Goal: Task Accomplishment & Management: Manage account settings

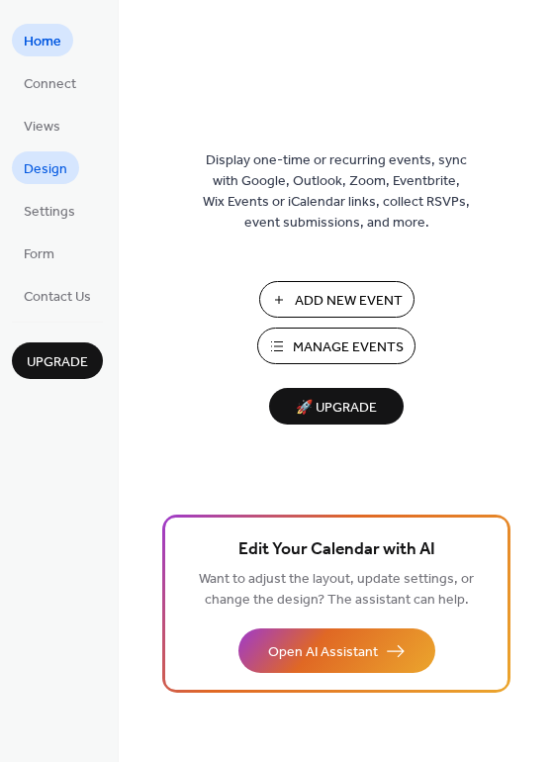
click at [47, 170] on span "Design" at bounding box center [46, 169] width 44 height 21
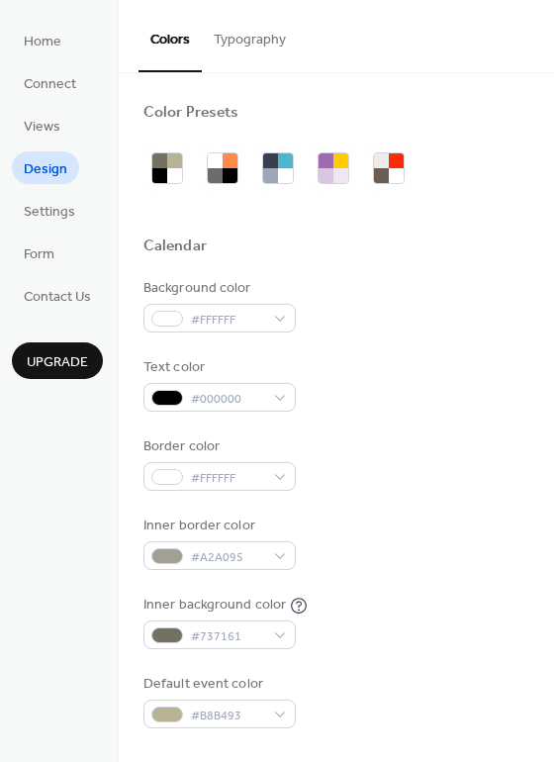
click at [241, 43] on button "Typography" at bounding box center [250, 35] width 96 height 70
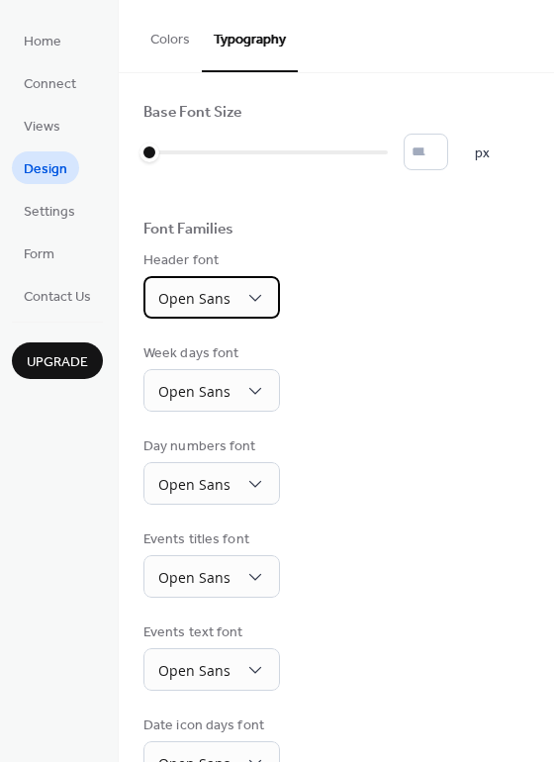
click at [218, 296] on span "Open Sans" at bounding box center [194, 298] width 72 height 19
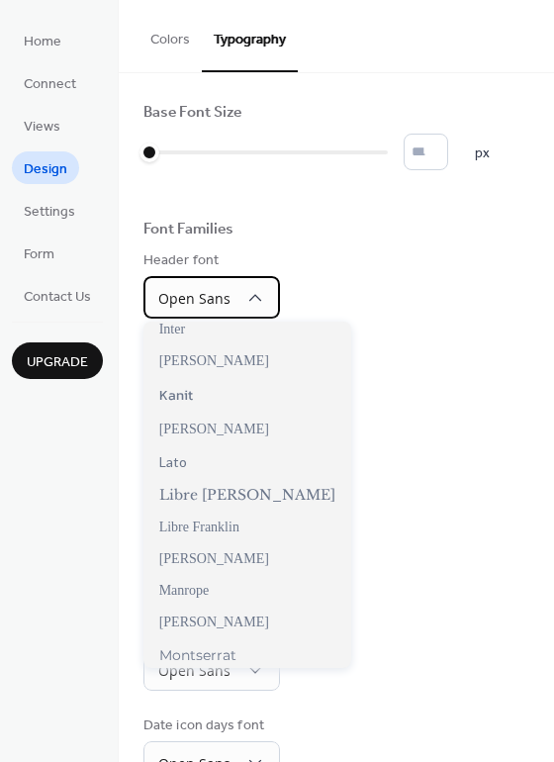
scroll to position [496, 0]
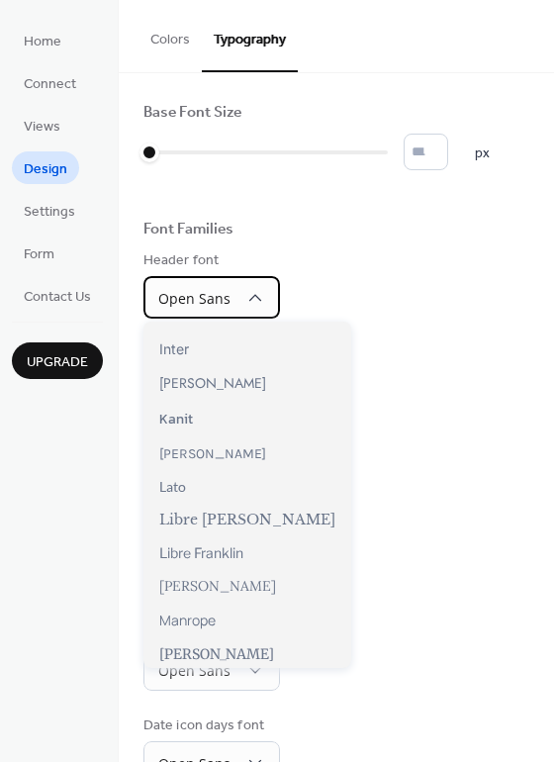
click at [200, 294] on span "Open Sans" at bounding box center [194, 298] width 72 height 19
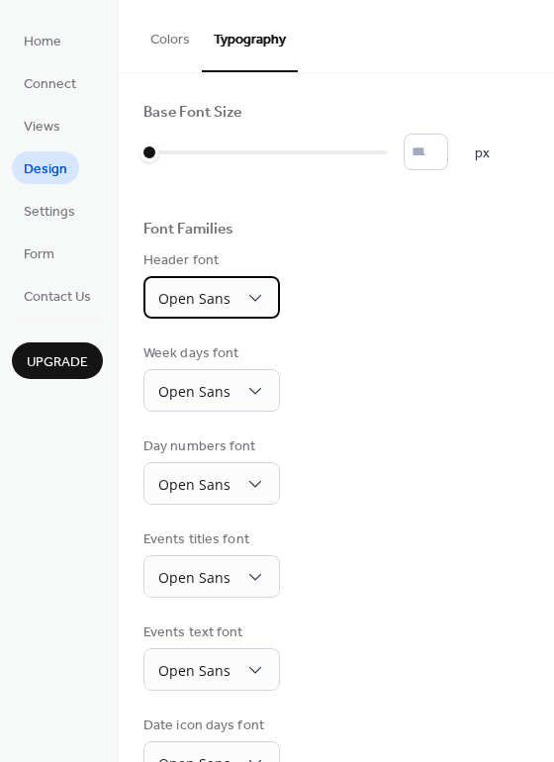
click at [203, 315] on div "Open Sans" at bounding box center [211, 297] width 137 height 43
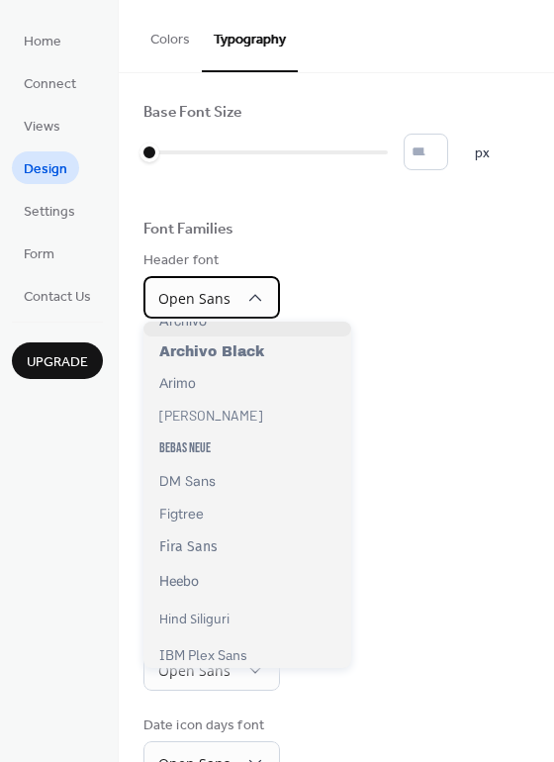
scroll to position [129, 0]
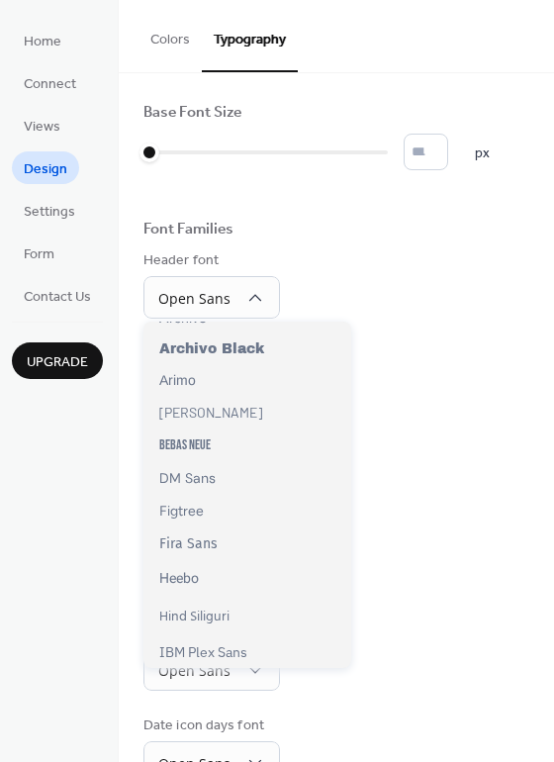
click at [320, 239] on div "Font Families" at bounding box center [336, 233] width 386 height 26
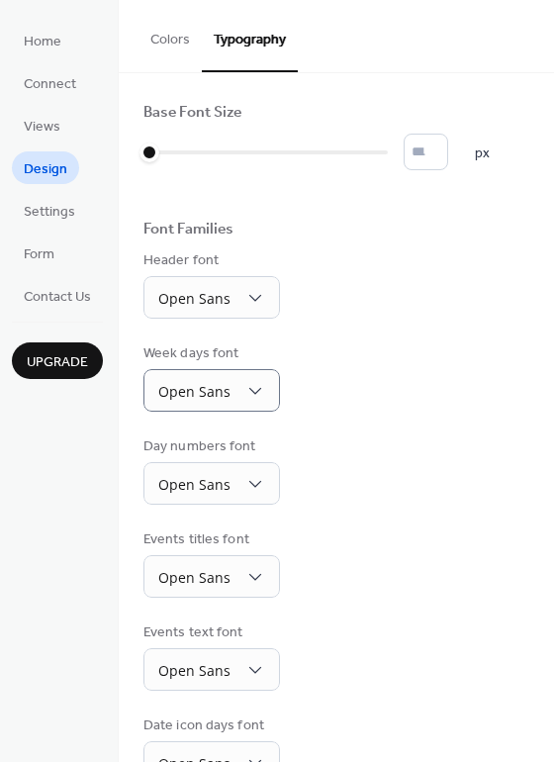
scroll to position [142, 0]
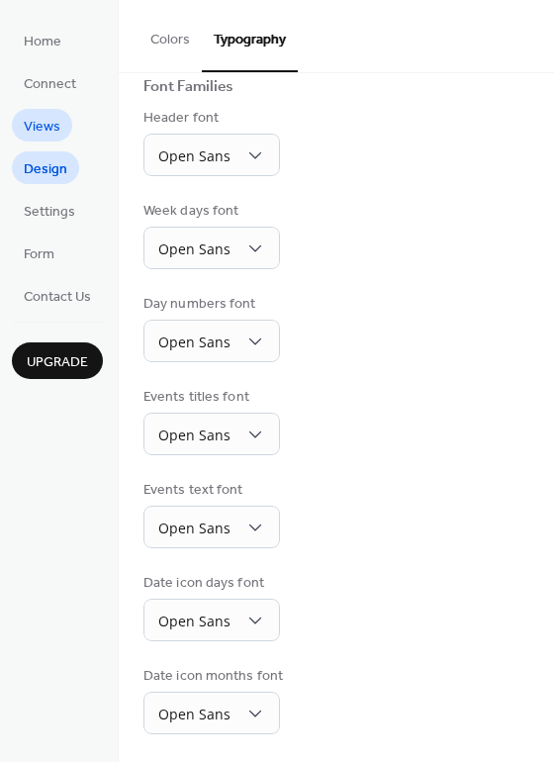
click at [49, 123] on span "Views" at bounding box center [42, 127] width 37 height 21
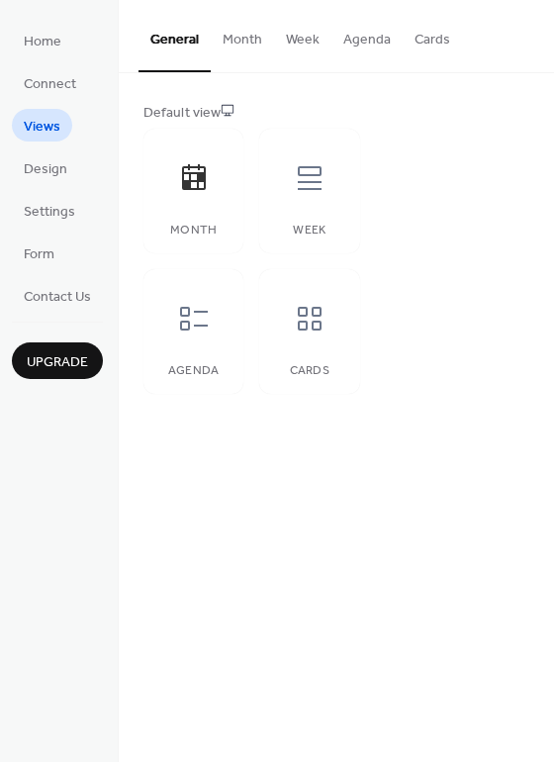
click at [251, 42] on button "Month" at bounding box center [242, 35] width 63 height 70
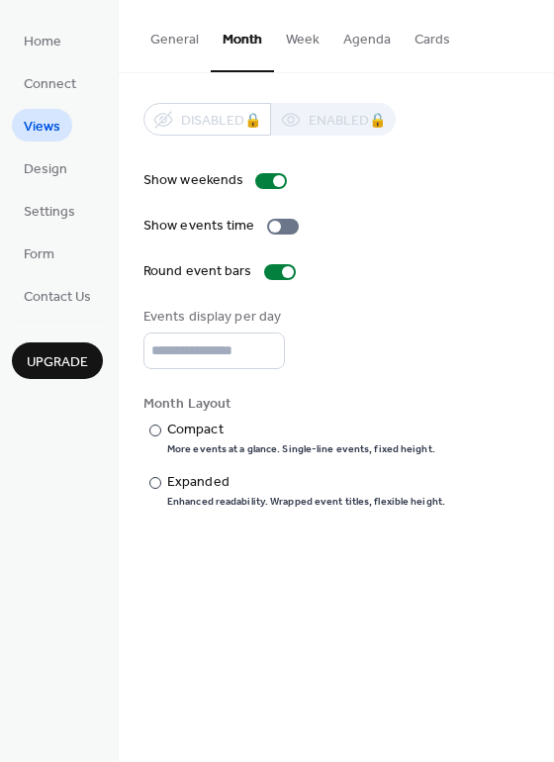
click at [301, 46] on button "Week" at bounding box center [302, 35] width 57 height 70
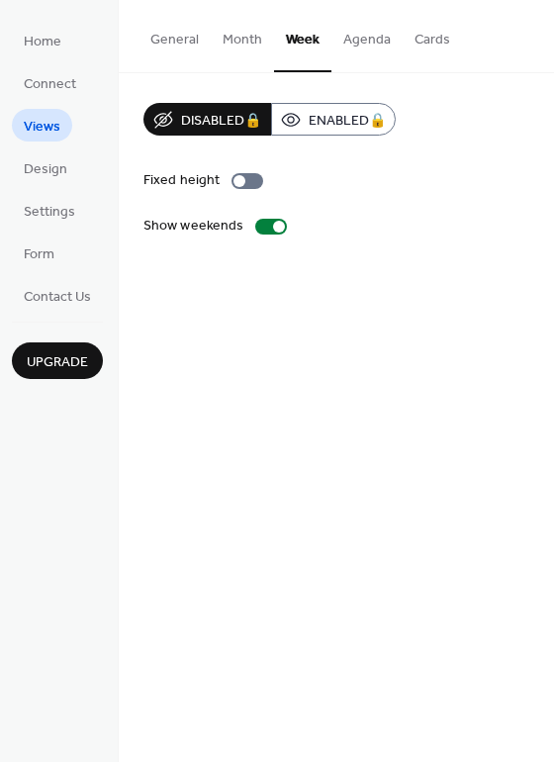
click at [231, 41] on button "Month" at bounding box center [242, 35] width 63 height 70
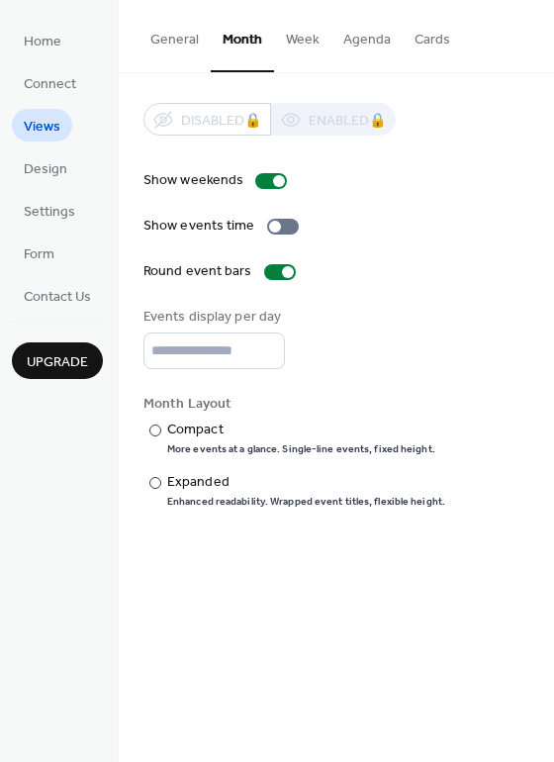
click at [304, 38] on button "Week" at bounding box center [302, 35] width 57 height 70
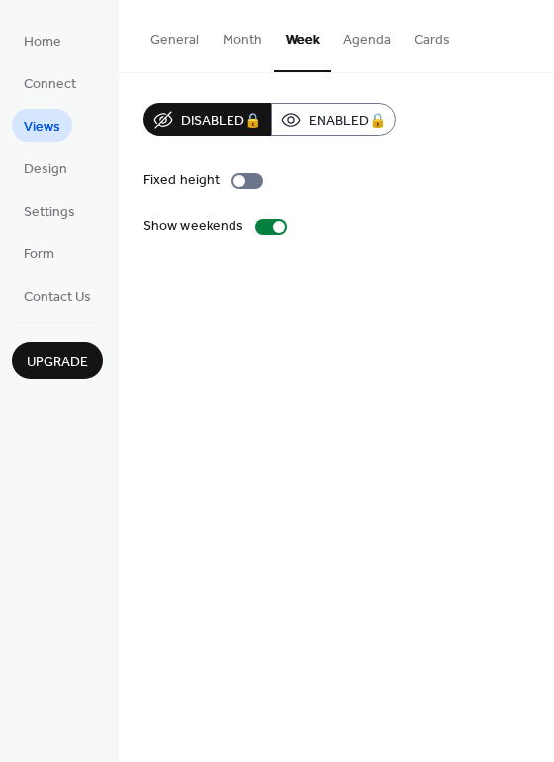
click at [240, 37] on button "Month" at bounding box center [242, 35] width 63 height 70
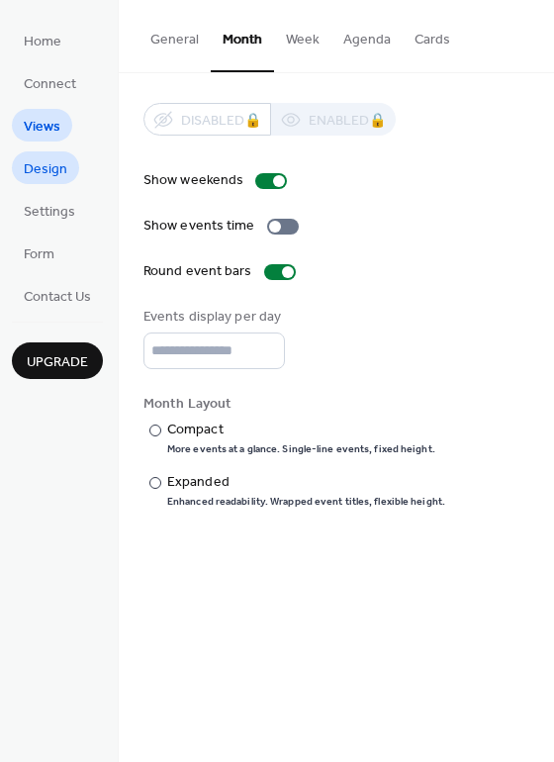
click at [47, 163] on span "Design" at bounding box center [46, 169] width 44 height 21
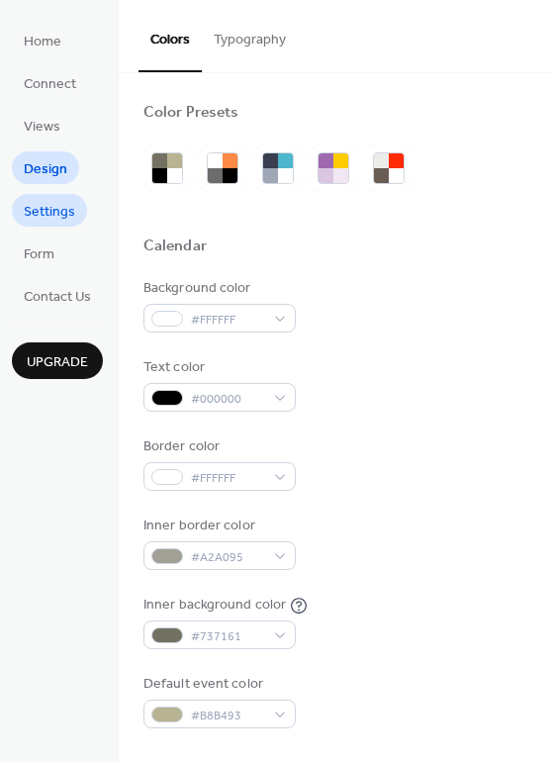
click at [51, 204] on span "Settings" at bounding box center [49, 212] width 51 height 21
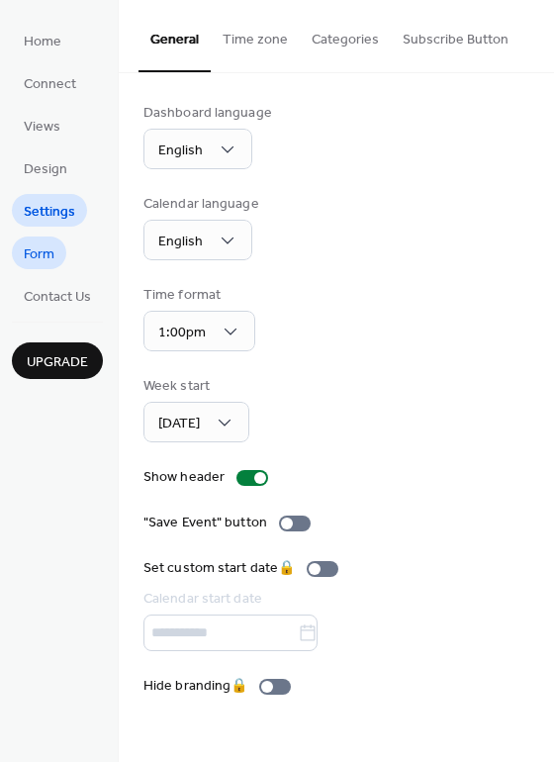
click at [47, 254] on span "Form" at bounding box center [39, 254] width 31 height 21
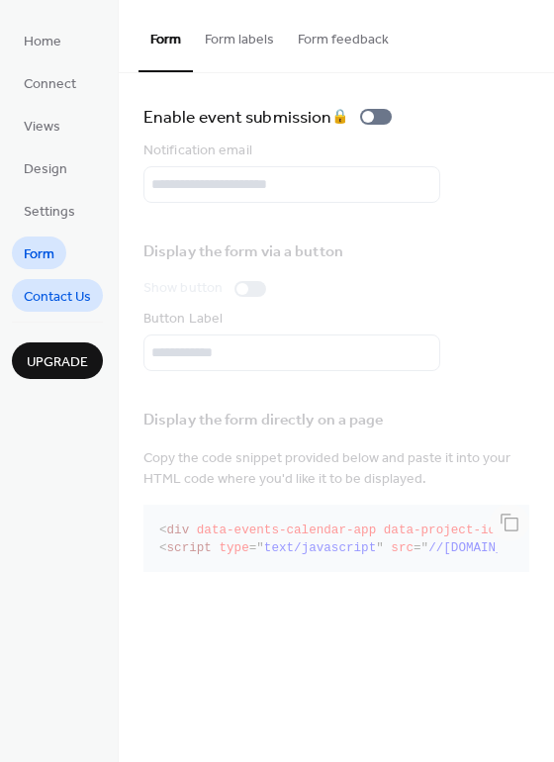
click at [57, 299] on span "Contact Us" at bounding box center [57, 297] width 67 height 21
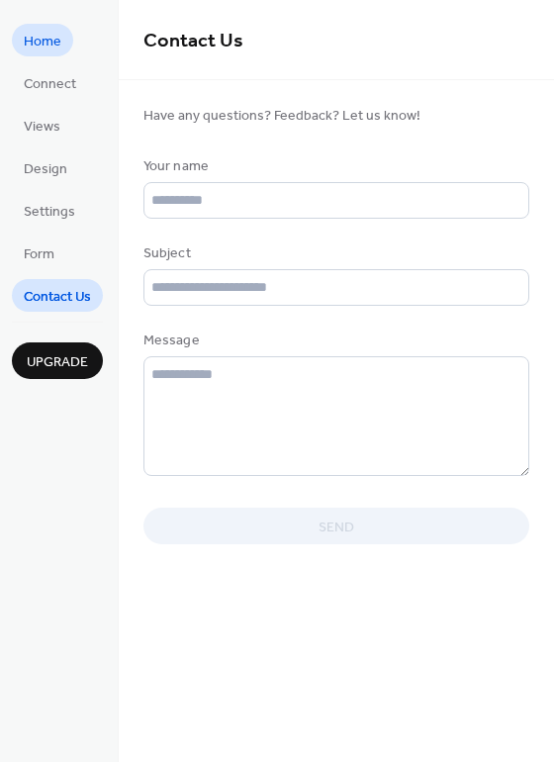
click at [45, 44] on span "Home" at bounding box center [43, 42] width 38 height 21
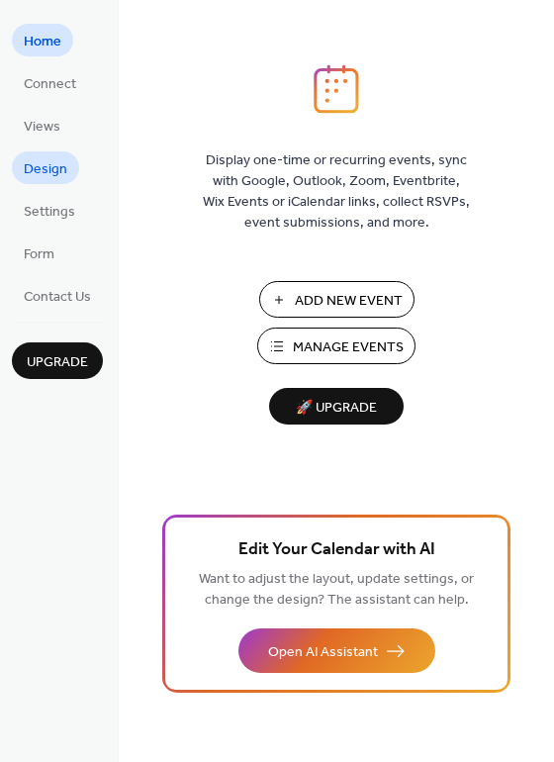
click at [47, 168] on span "Design" at bounding box center [46, 169] width 44 height 21
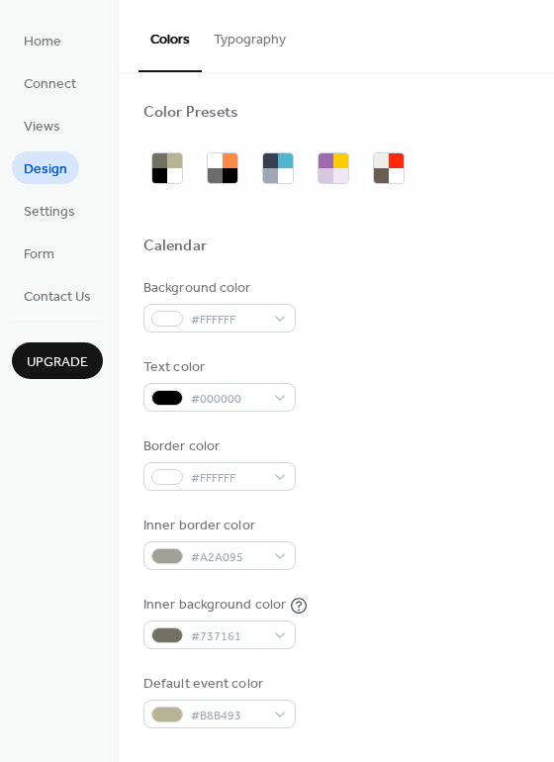
click at [247, 50] on button "Typography" at bounding box center [250, 35] width 96 height 70
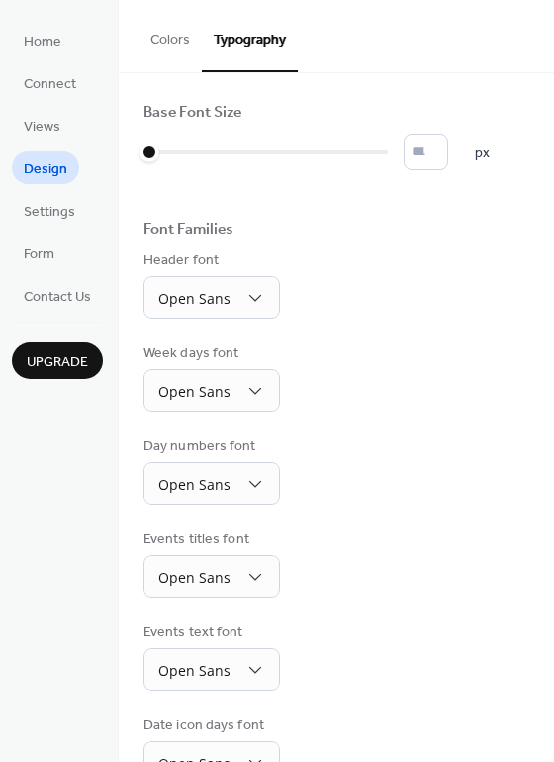
click at [166, 53] on button "Colors" at bounding box center [170, 35] width 63 height 70
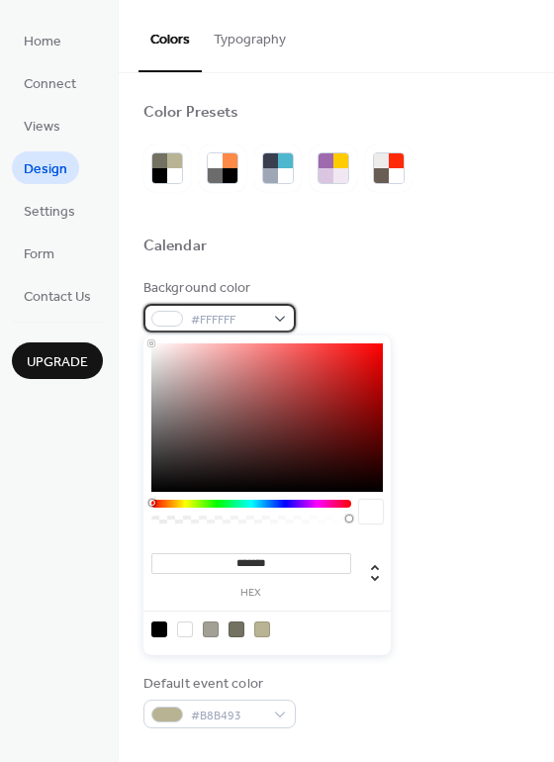
click at [164, 315] on div at bounding box center [167, 319] width 32 height 16
click at [255, 588] on label "hex" at bounding box center [251, 593] width 200 height 11
click at [255, 574] on input "*******" at bounding box center [251, 563] width 200 height 21
click at [246, 620] on div at bounding box center [267, 629] width 251 height 37
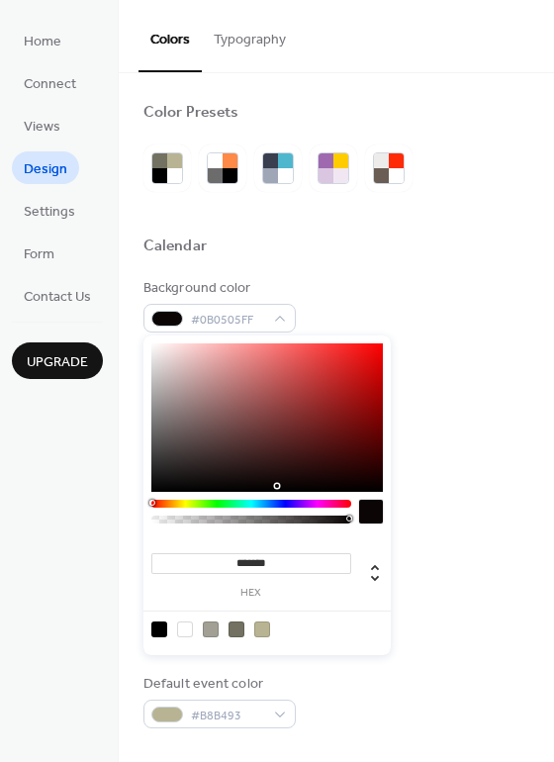
click at [279, 483] on div at bounding box center [267, 417] width 232 height 148
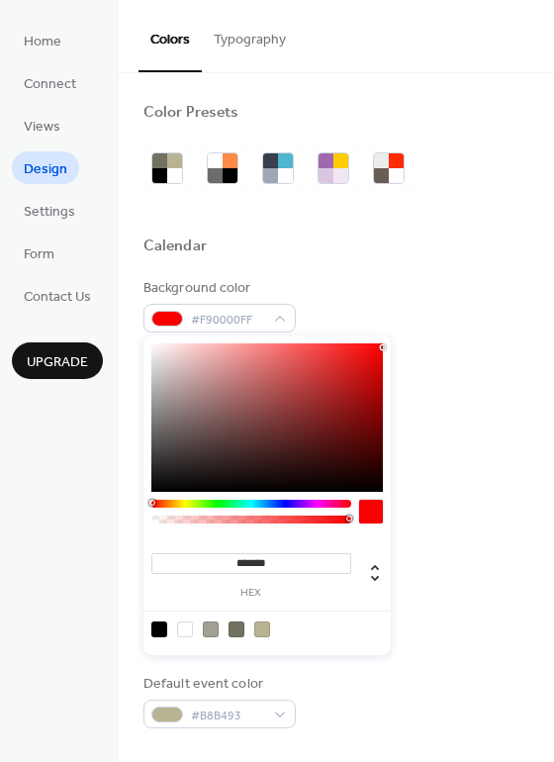
drag, startPoint x: 249, startPoint y: 444, endPoint x: 315, endPoint y: 332, distance: 129.5
click at [315, 332] on div "******* hex" at bounding box center [266, 493] width 247 height 324
type input "*******"
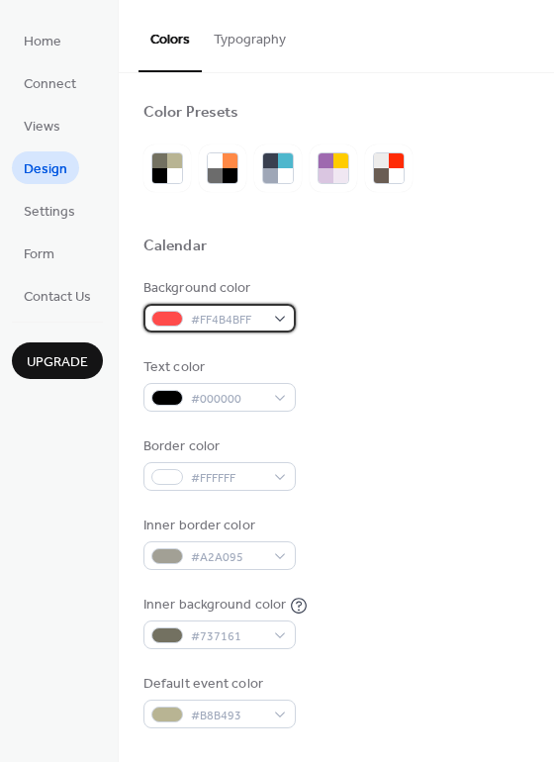
click at [227, 317] on span "#FF4B4BFF" at bounding box center [227, 320] width 73 height 21
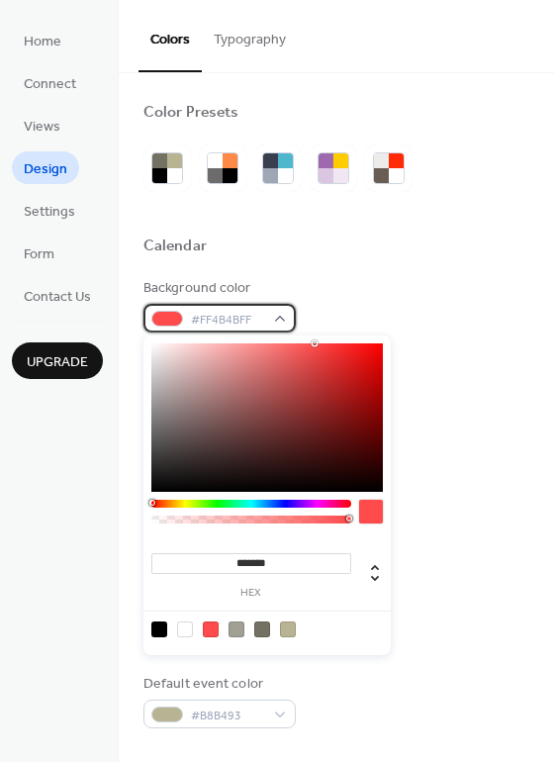
click at [226, 318] on span "#FF4B4BFF" at bounding box center [227, 320] width 73 height 21
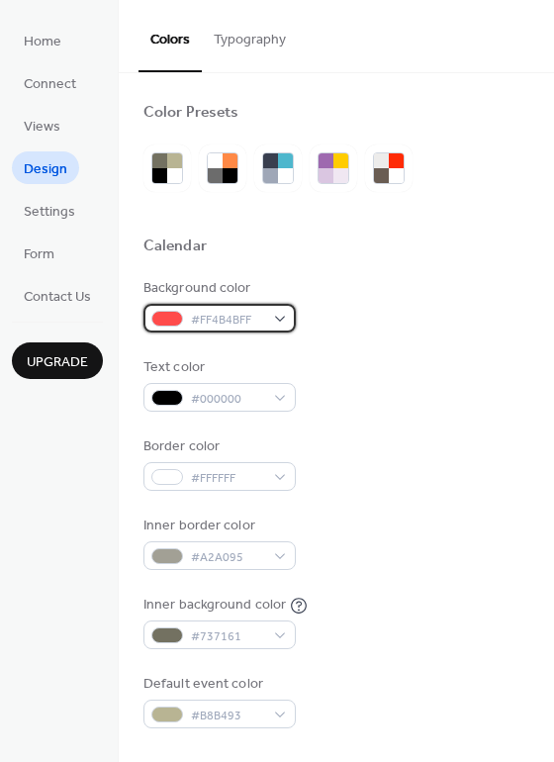
click at [225, 318] on span "#FF4B4BFF" at bounding box center [227, 320] width 73 height 21
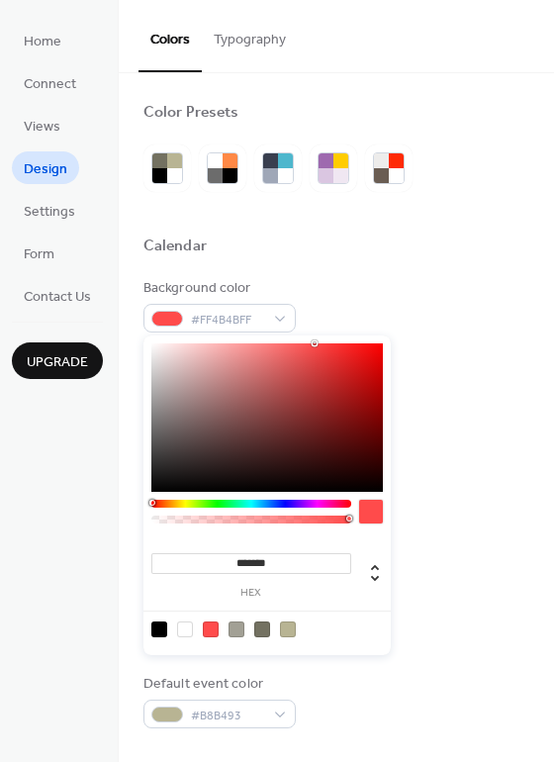
drag, startPoint x: 294, startPoint y: 567, endPoint x: 149, endPoint y: 565, distance: 144.5
click at [149, 565] on div "******* hex" at bounding box center [248, 573] width 206 height 49
paste input
type input "******"
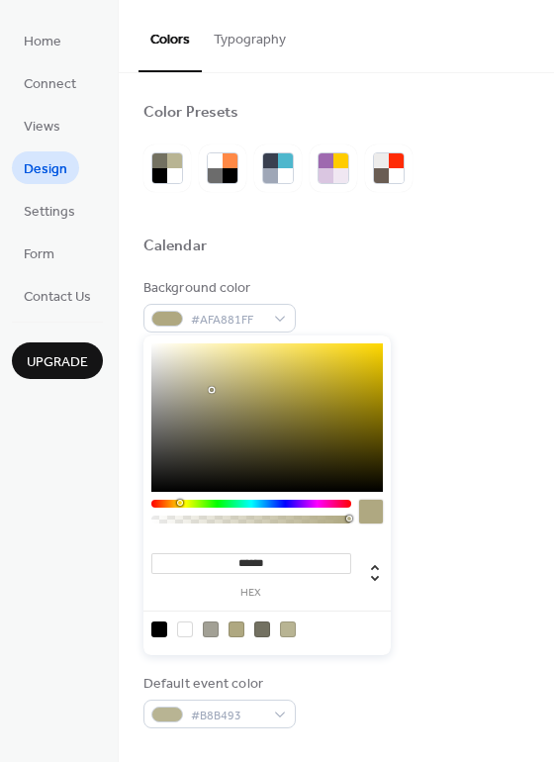
click at [497, 438] on div "Border color #FFFFFF" at bounding box center [336, 463] width 386 height 54
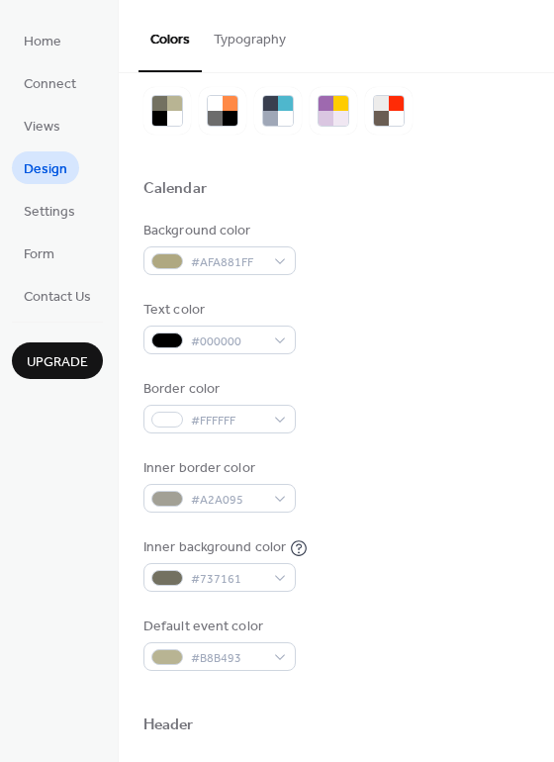
scroll to position [54, 0]
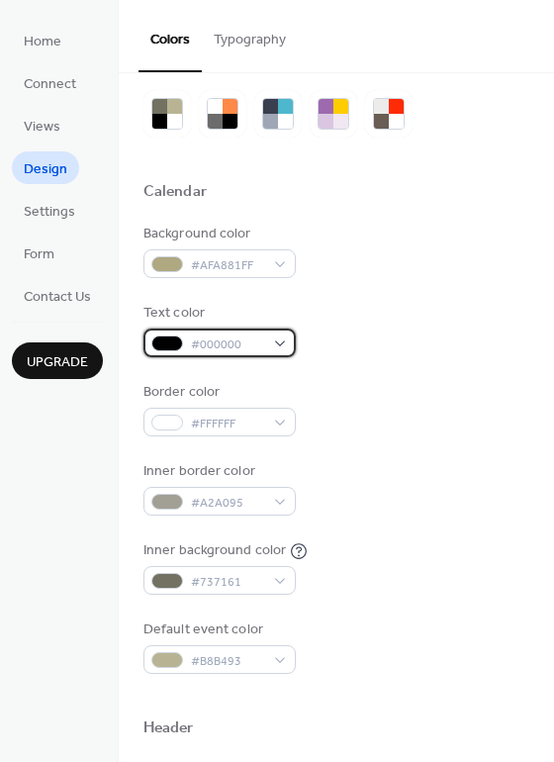
click at [243, 343] on span "#000000" at bounding box center [227, 344] width 73 height 21
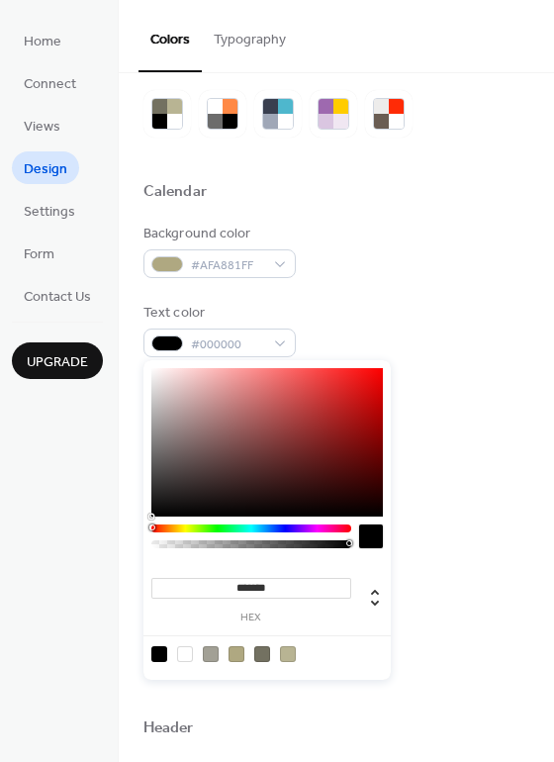
click at [250, 583] on input "*******" at bounding box center [251, 588] width 200 height 21
paste input "*******"
drag, startPoint x: 320, startPoint y: 588, endPoint x: 149, endPoint y: 585, distance: 170.2
click at [149, 585] on div "**********" at bounding box center [248, 598] width 206 height 49
paste input
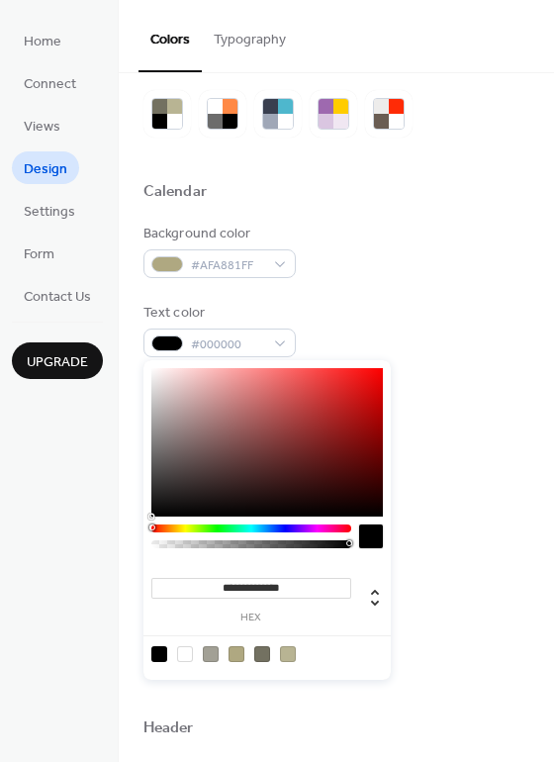
type input "*******"
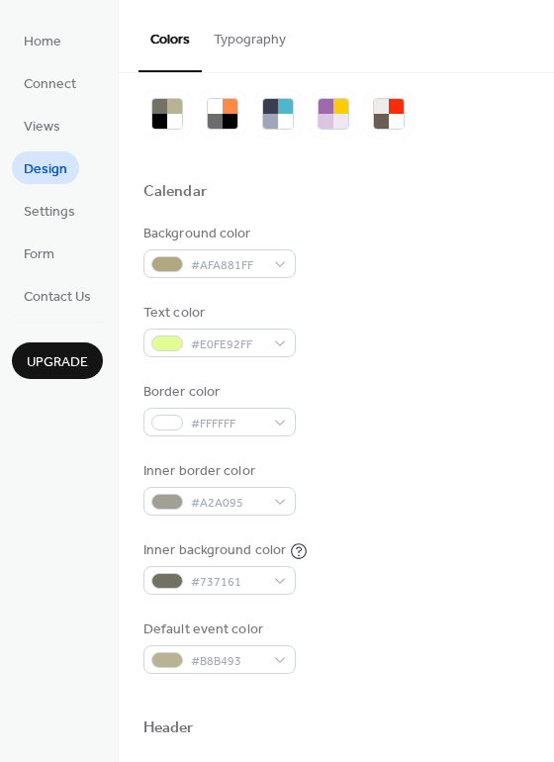
click at [477, 399] on div "Border color #FFFFFF" at bounding box center [336, 409] width 386 height 54
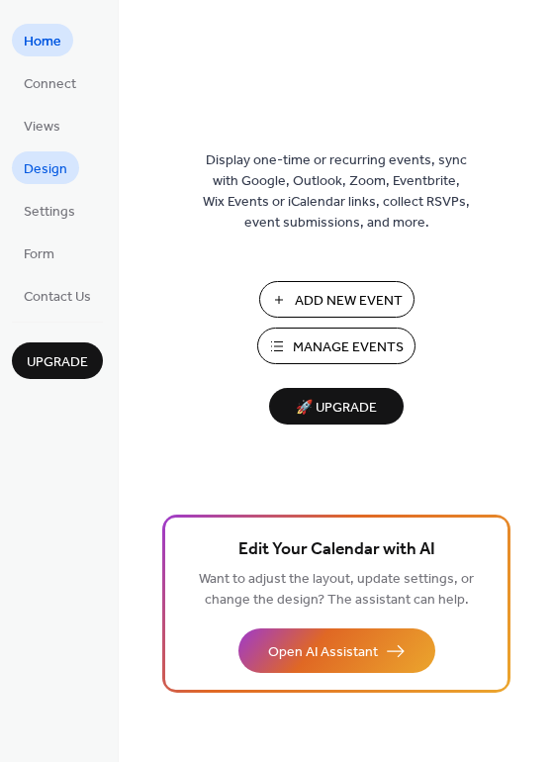
click at [51, 159] on span "Design" at bounding box center [46, 169] width 44 height 21
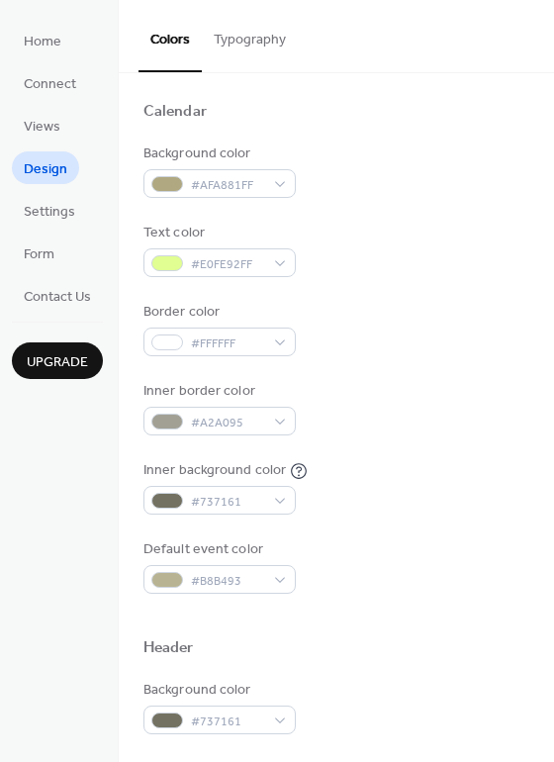
scroll to position [567, 0]
